Goal: Download file/media

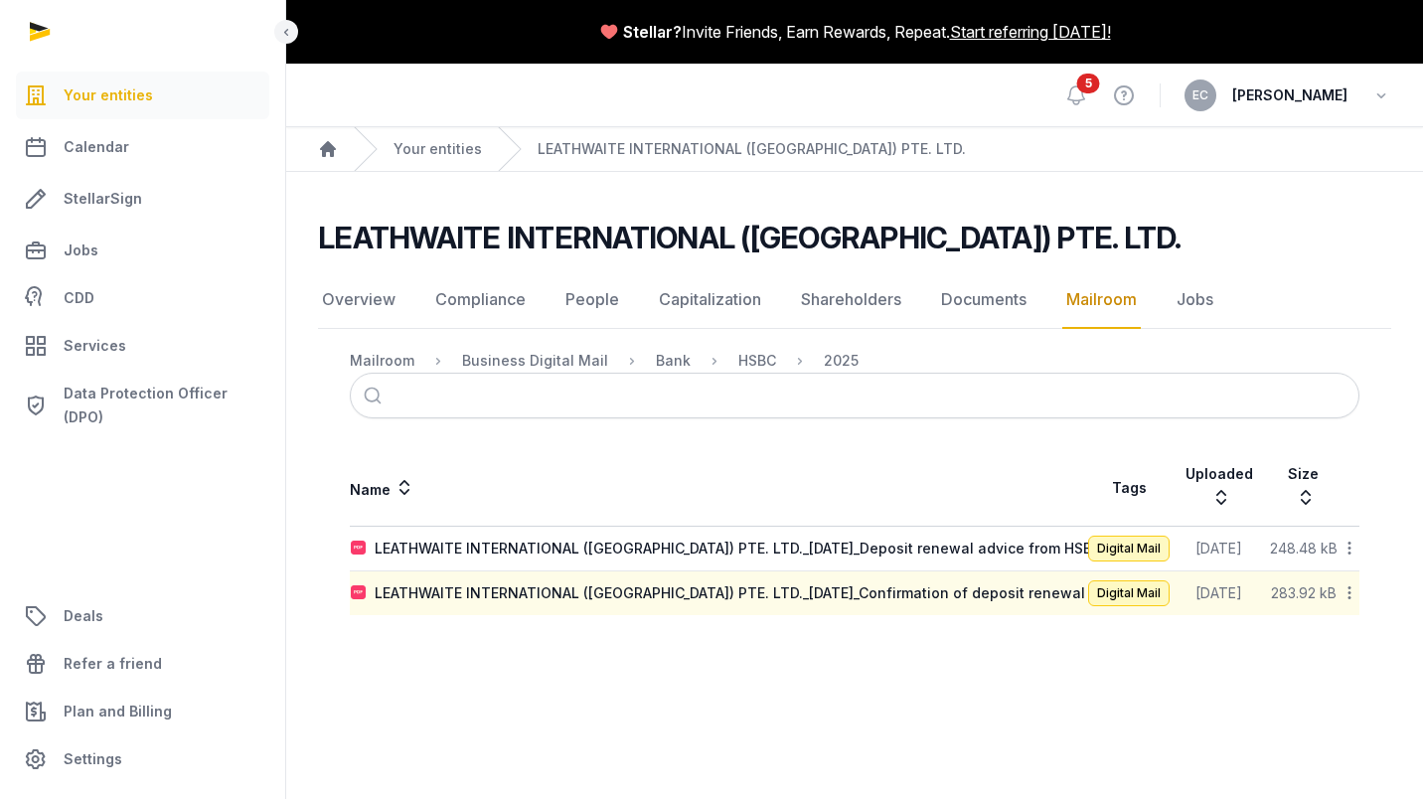
drag, startPoint x: 911, startPoint y: 570, endPoint x: 909, endPoint y: 627, distance: 56.7
click at [906, 628] on main "LEATHWAITE INTERNATIONAL ([GEOGRAPHIC_DATA]) PTE. LTD. Mailroom Overview Compli…" at bounding box center [854, 413] width 1136 height 483
click at [928, 583] on div "LEATHWAITE INTERNATIONAL ([GEOGRAPHIC_DATA]) PTE. LTD._[DATE]_Confirmation of d…" at bounding box center [730, 593] width 710 height 20
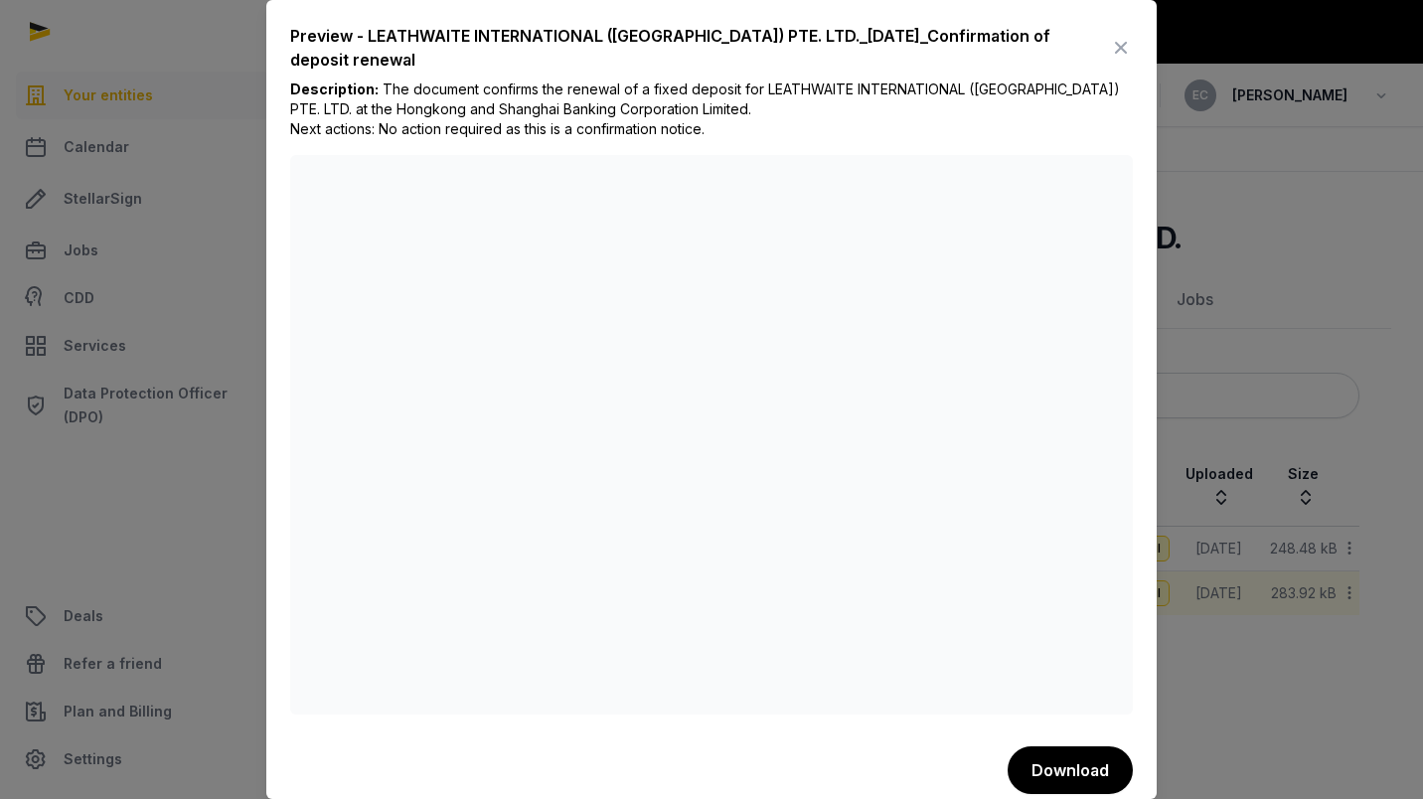
click at [1063, 762] on button "Download" at bounding box center [1069, 770] width 125 height 48
click at [896, 0] on div "Preview - LEATHWAITE INTERNATIONAL ([GEOGRAPHIC_DATA]) PTE. LTD._[DATE]_Confirm…" at bounding box center [711, 409] width 890 height 818
click at [1109, 57] on icon at bounding box center [1121, 48] width 24 height 32
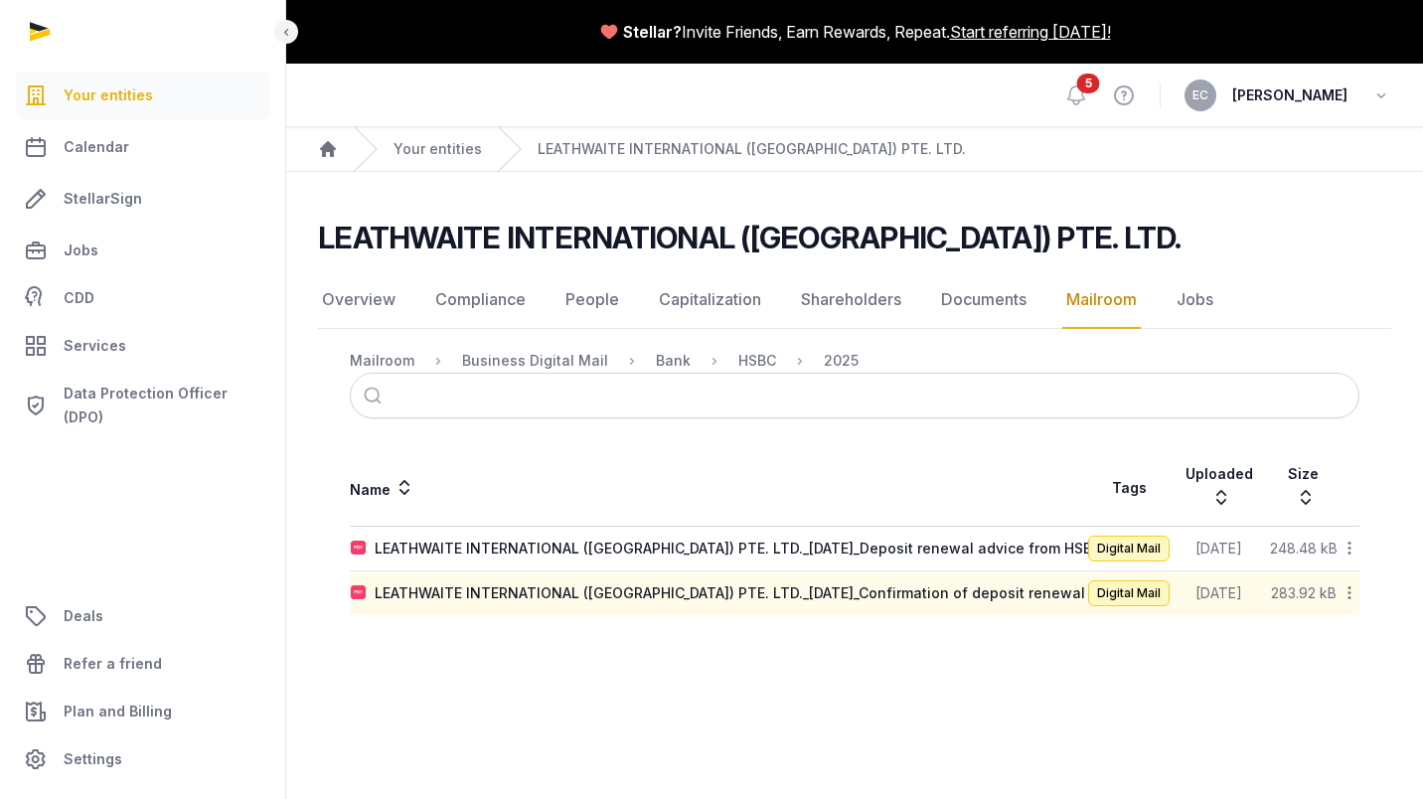
click at [1003, 538] on div "LEATHWAITE INTERNATIONAL ([GEOGRAPHIC_DATA]) PTE. LTD._[DATE]_Deposit renewal a…" at bounding box center [738, 548] width 727 height 20
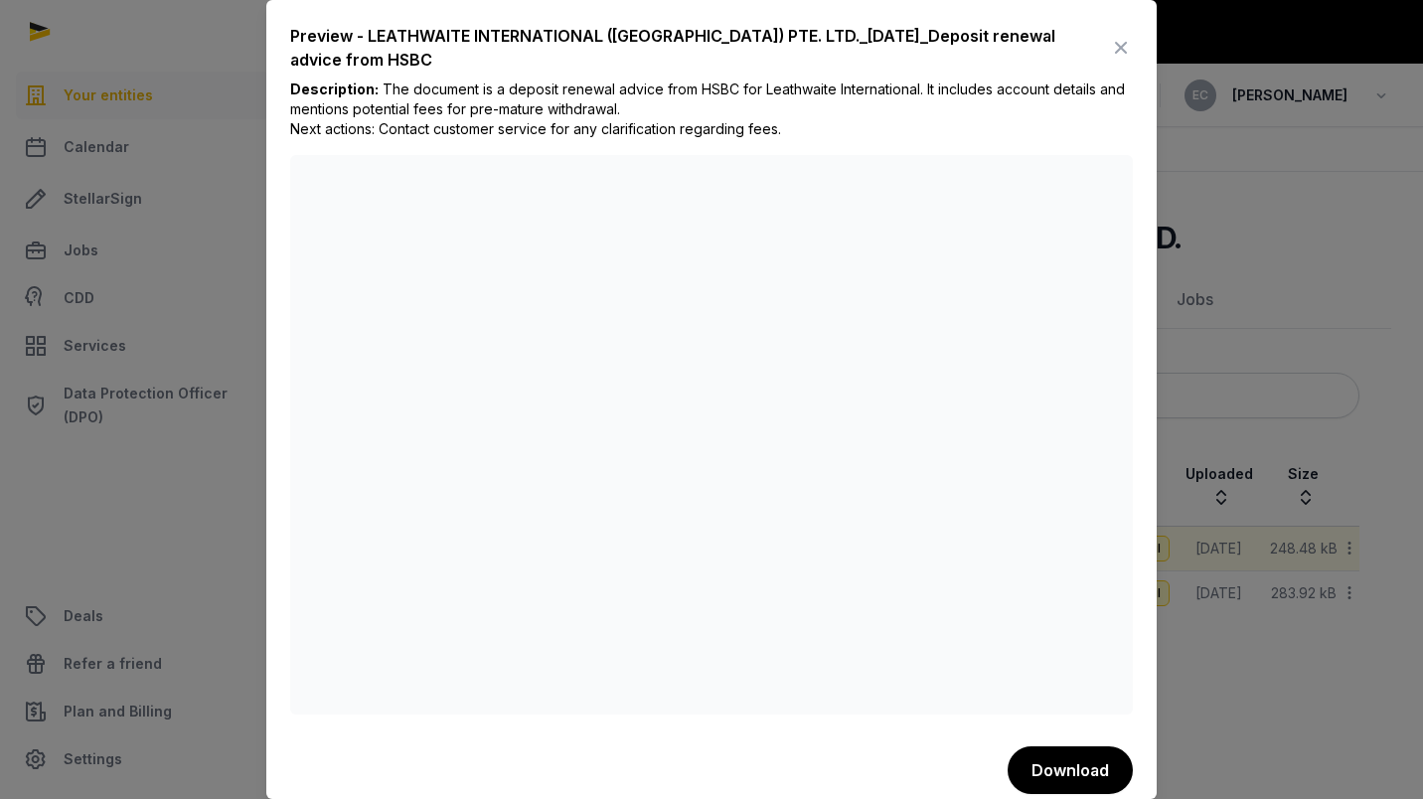
click at [1043, 764] on button "Download" at bounding box center [1069, 770] width 125 height 48
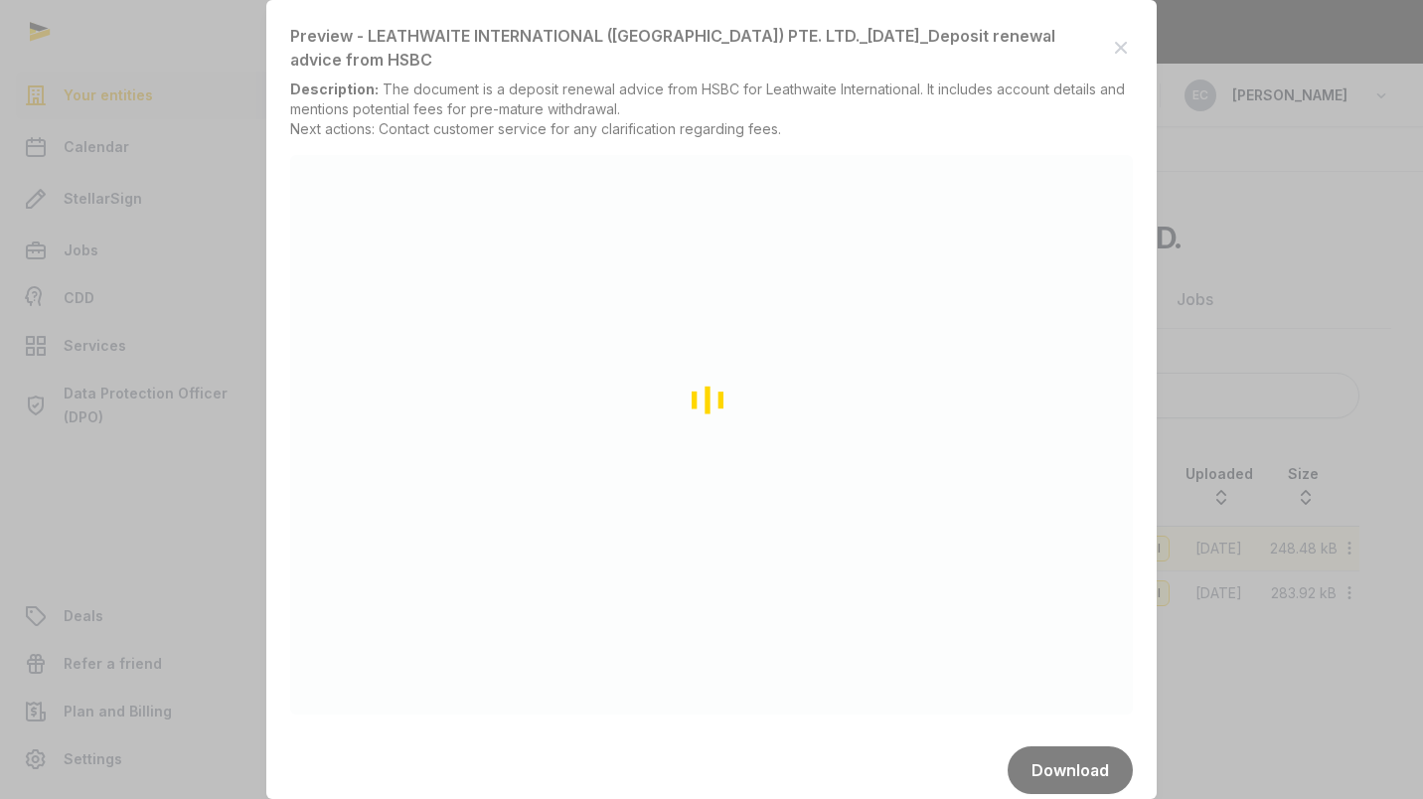
click at [930, 379] on div "Loading" at bounding box center [711, 399] width 1423 height 799
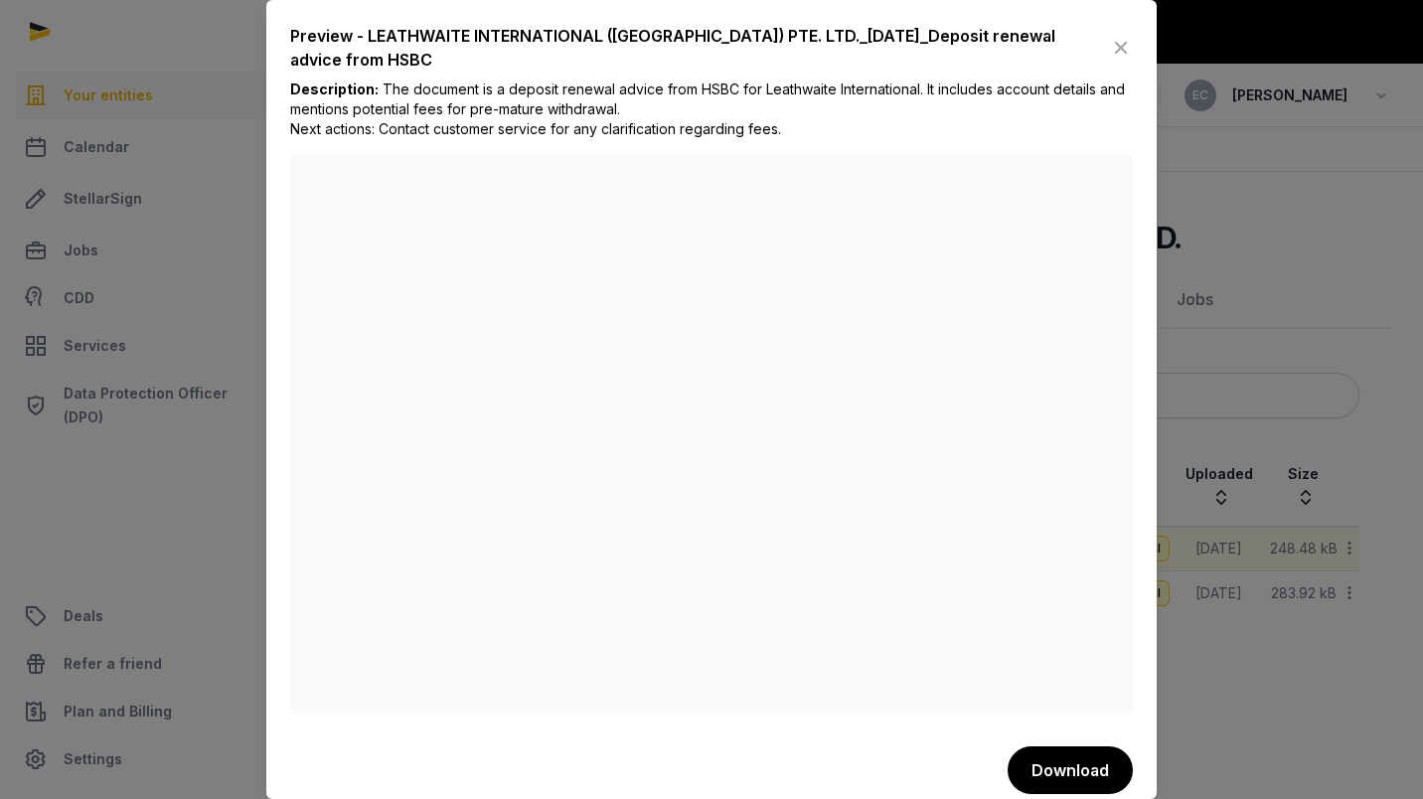
click at [852, 82] on span "The document is a deposit renewal advice from HSBC for Leathwaite International…" at bounding box center [707, 108] width 834 height 57
click at [1109, 50] on icon at bounding box center [1121, 48] width 24 height 32
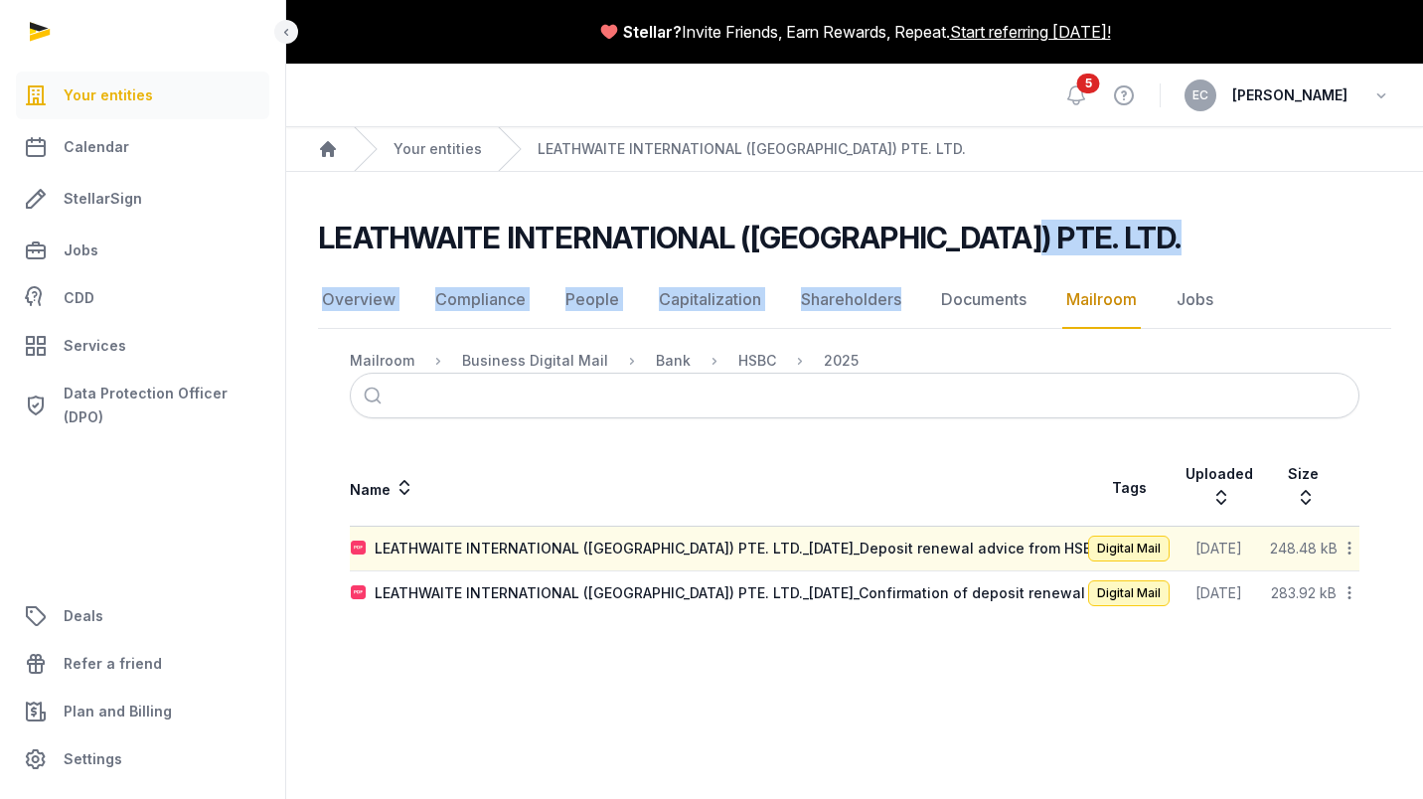
drag, startPoint x: 963, startPoint y: 248, endPoint x: 892, endPoint y: 297, distance: 85.7
click at [892, 297] on main "LEATHWAITE INTERNATIONAL ([GEOGRAPHIC_DATA]) PTE. LTD. Mailroom Overview Compli…" at bounding box center [854, 413] width 1136 height 483
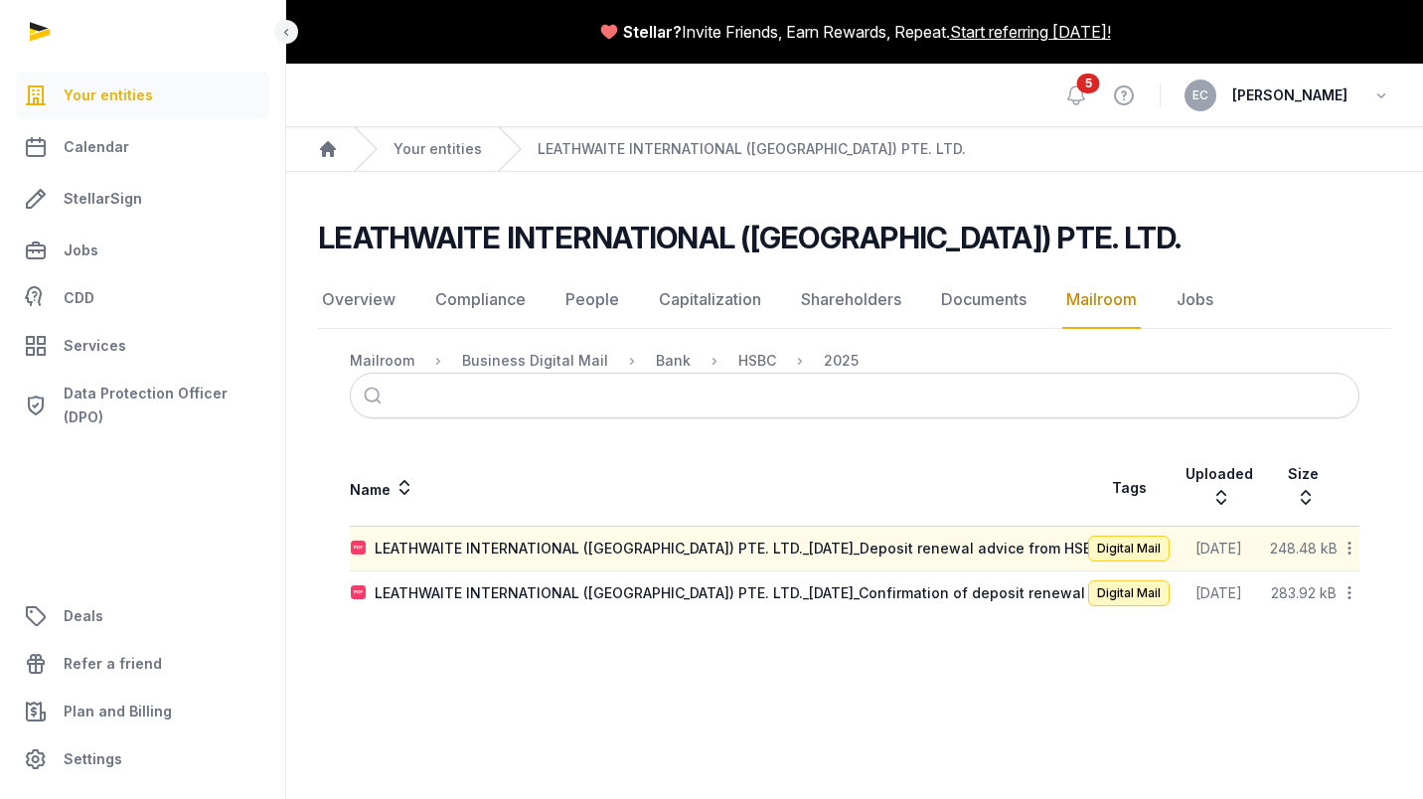
click at [630, 726] on main "Stellar? Invite Friends, Earn Rewards, Repeat. Start referring [DATE]! Open sid…" at bounding box center [711, 399] width 1423 height 799
